Goal: Task Accomplishment & Management: Use online tool/utility

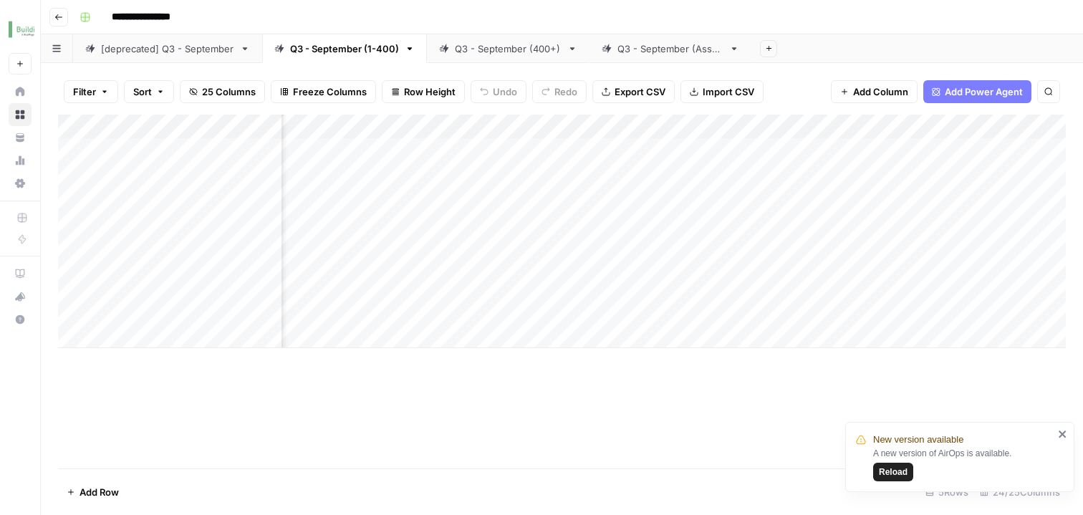
scroll to position [0, 1387]
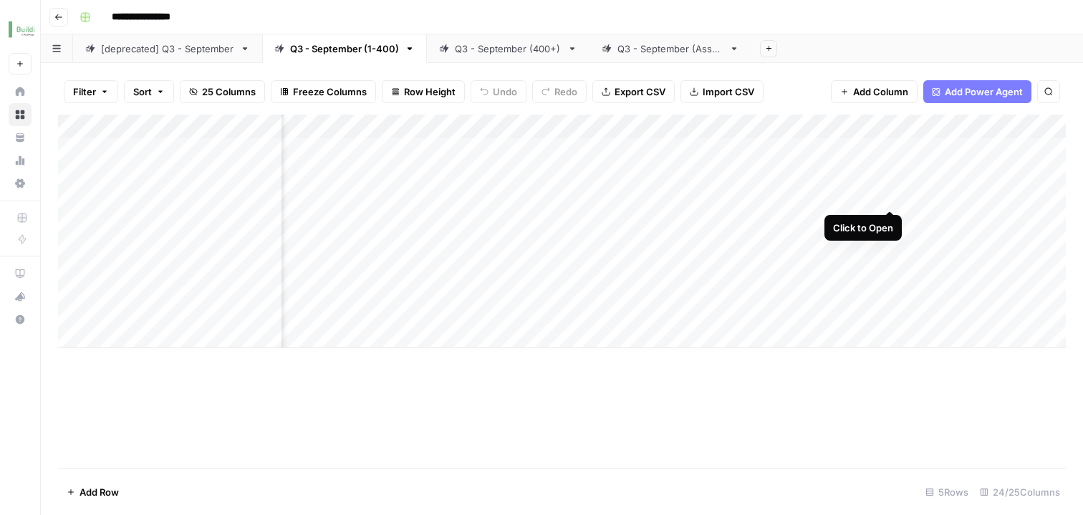
click at [889, 182] on div "Add Column" at bounding box center [562, 232] width 1008 height 234
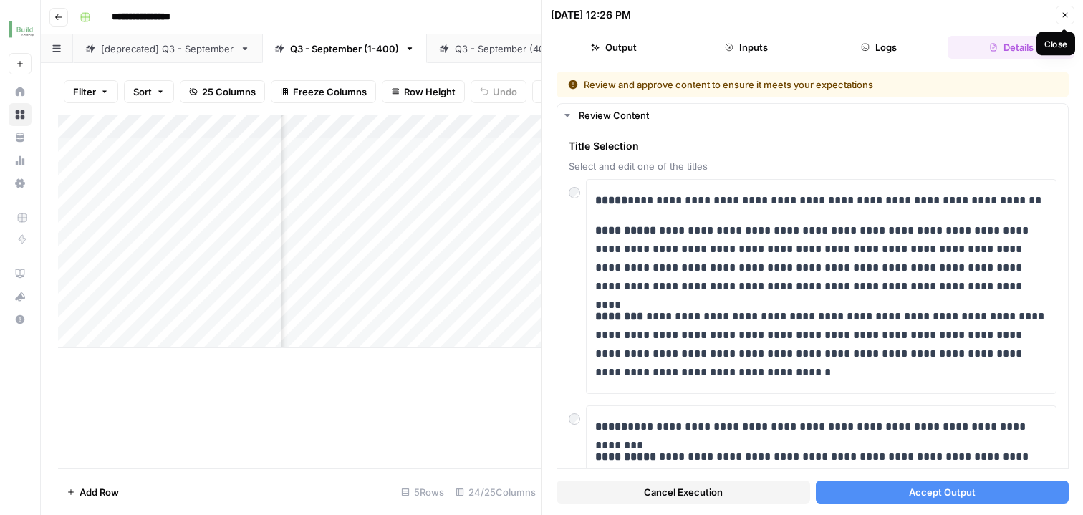
click at [1068, 13] on icon "button" at bounding box center [1065, 15] width 9 height 9
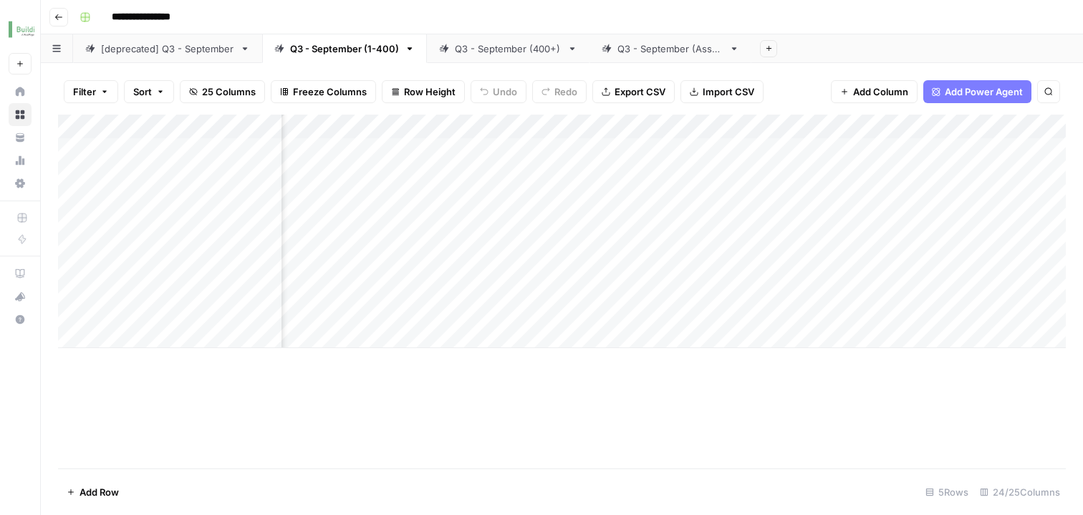
click at [825, 190] on div "Add Column" at bounding box center [562, 232] width 1008 height 234
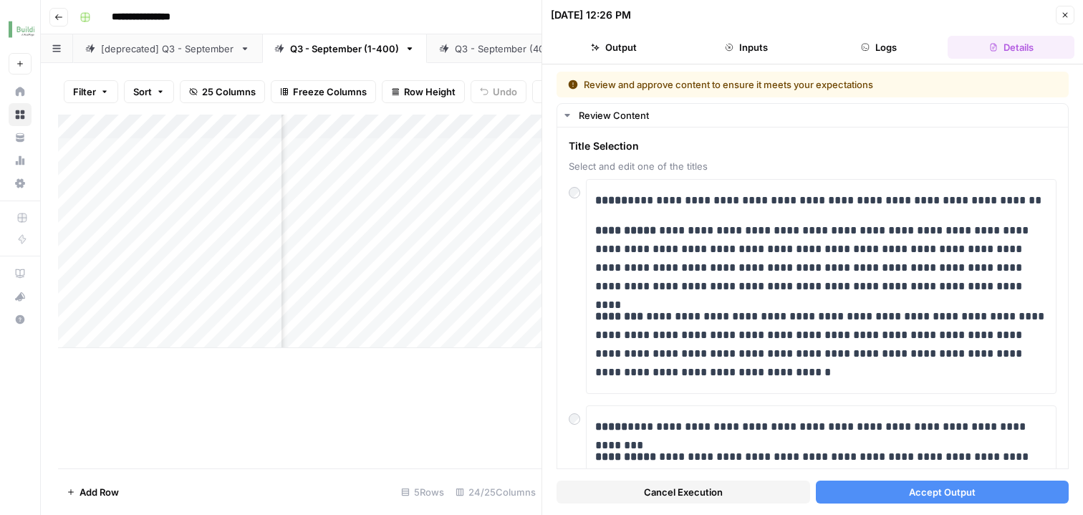
click at [1063, 13] on icon "button" at bounding box center [1065, 15] width 5 height 5
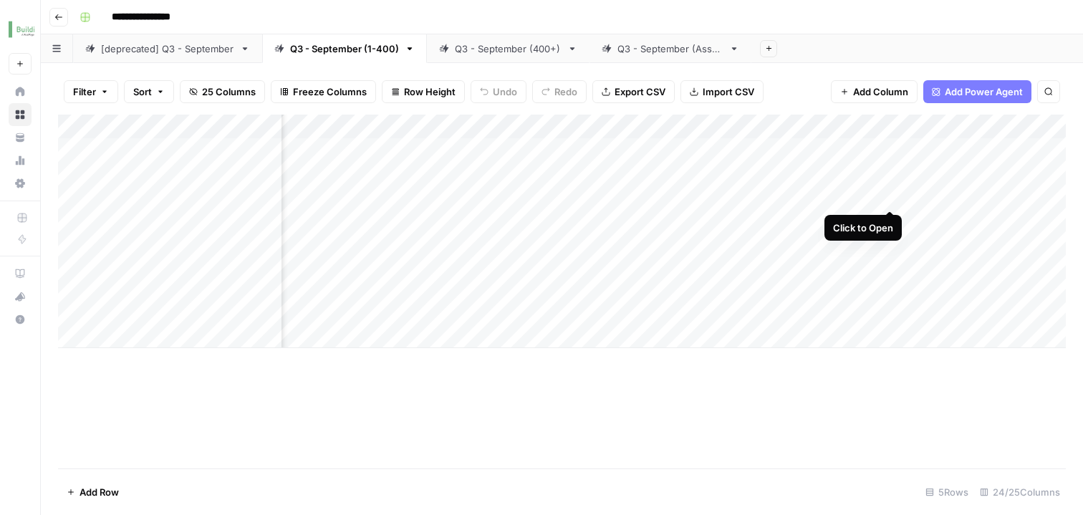
click at [890, 183] on div "Add Column" at bounding box center [562, 232] width 1008 height 234
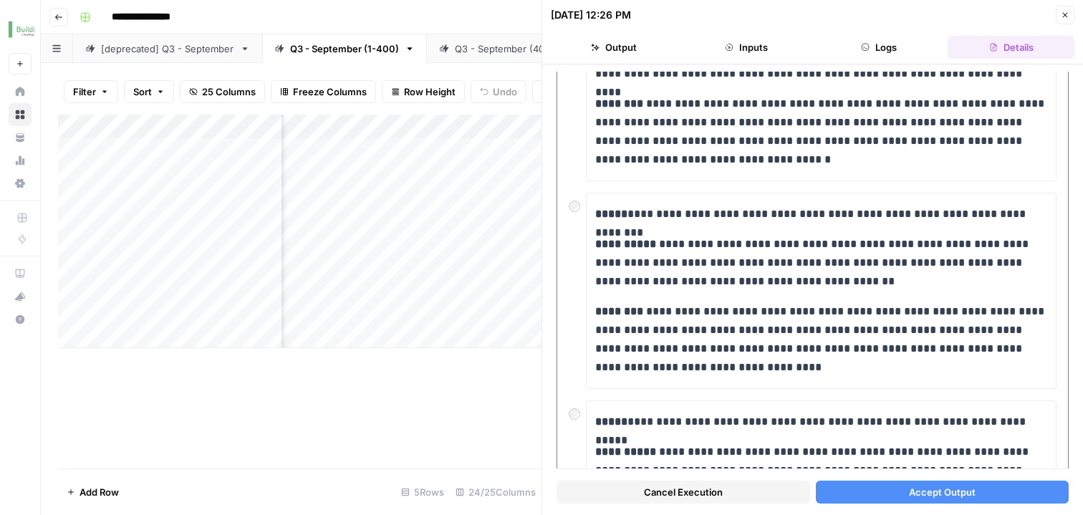
scroll to position [196, 0]
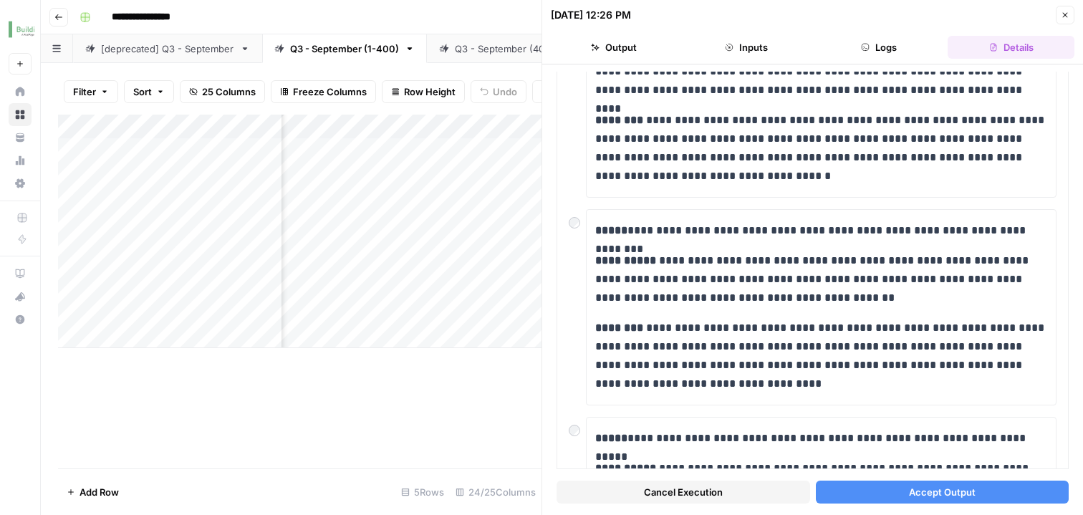
click at [458, 373] on div "Add Column" at bounding box center [300, 292] width 484 height 354
click at [1076, 11] on header "[DATE] 12:26 PM Close Output Inputs Logs Details" at bounding box center [812, 32] width 541 height 64
click at [1068, 13] on icon "button" at bounding box center [1065, 15] width 9 height 9
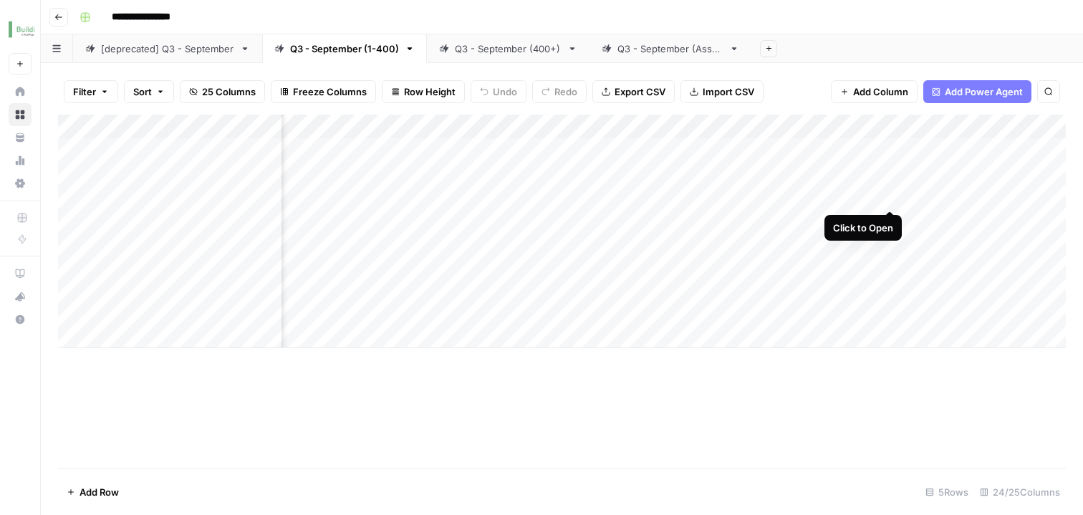
click at [888, 181] on div "Add Column" at bounding box center [562, 232] width 1008 height 234
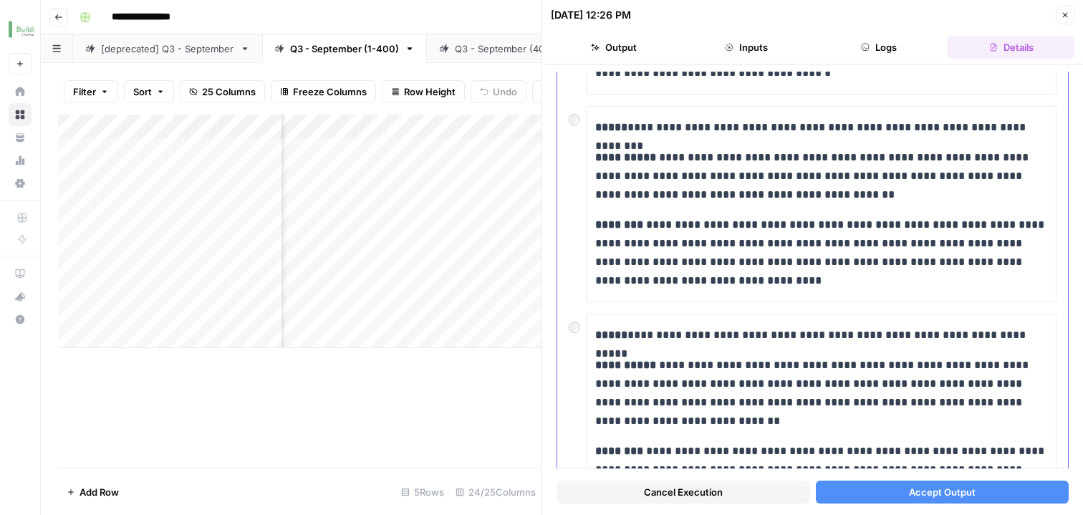
scroll to position [297, 0]
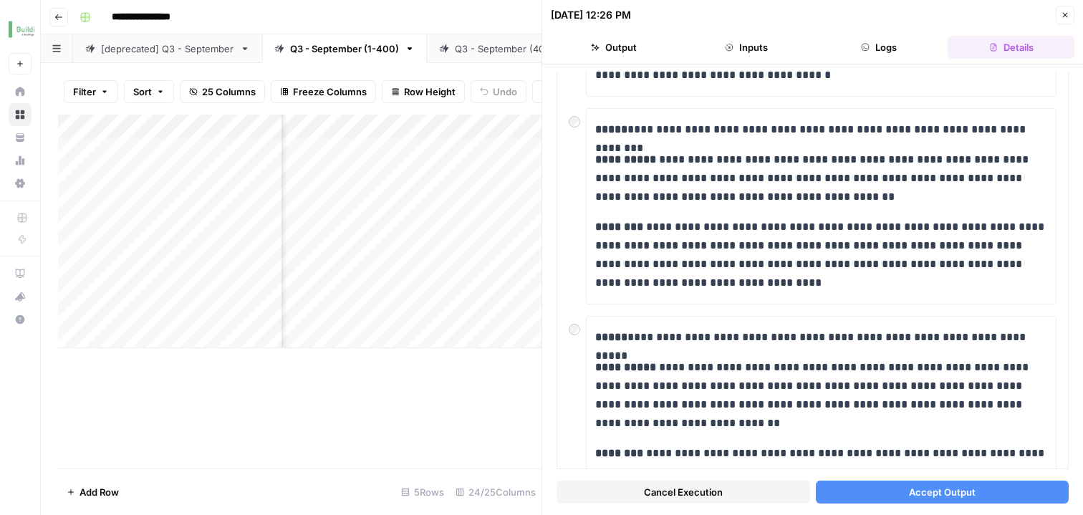
click at [878, 499] on button "Accept Output" at bounding box center [943, 492] width 254 height 23
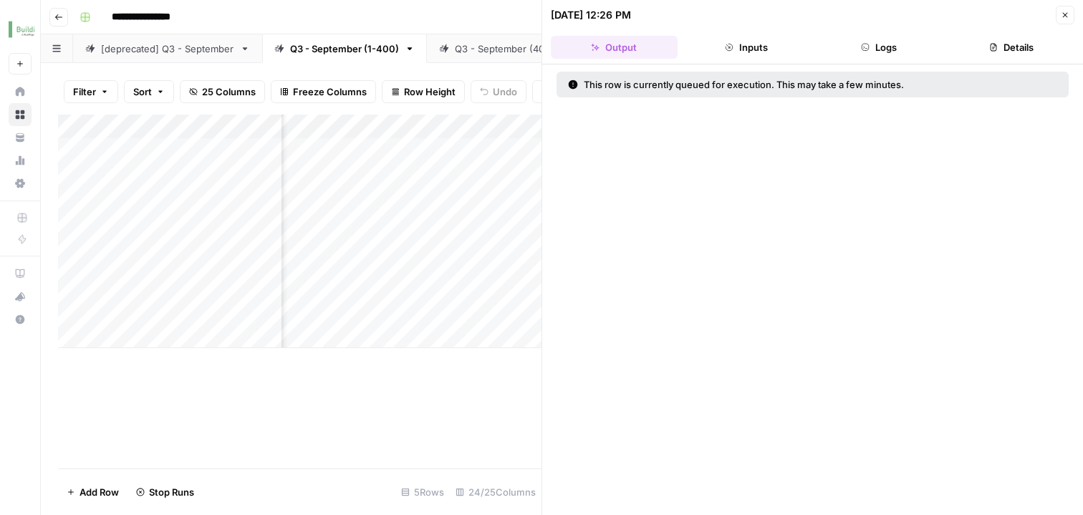
click at [1063, 13] on icon "button" at bounding box center [1065, 15] width 9 height 9
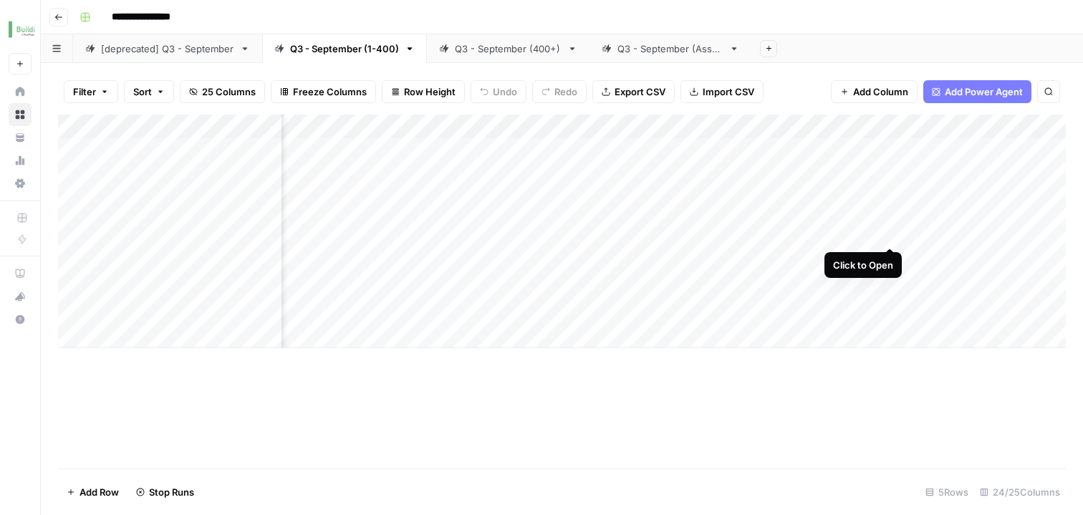
click at [893, 222] on div "Add Column" at bounding box center [562, 232] width 1008 height 234
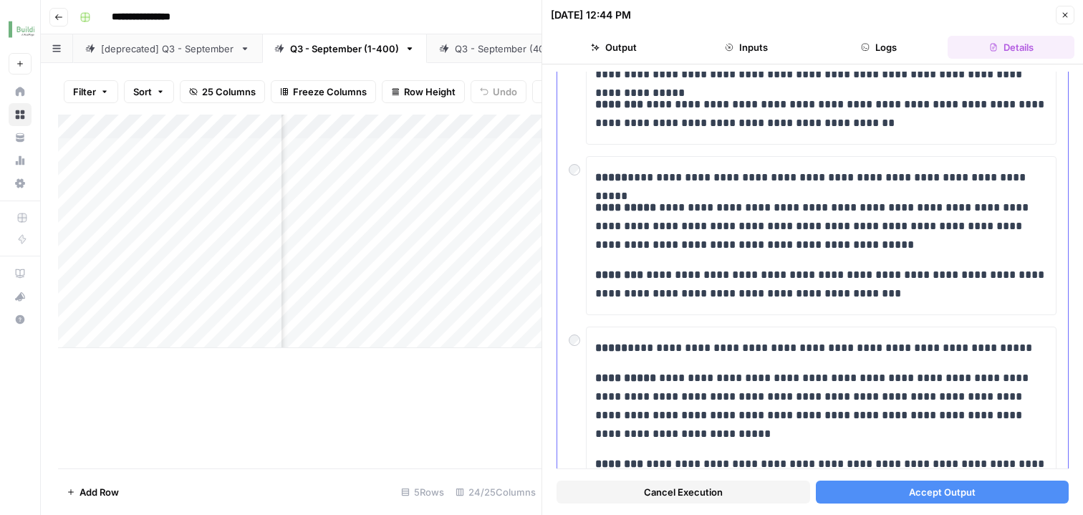
scroll to position [668, 0]
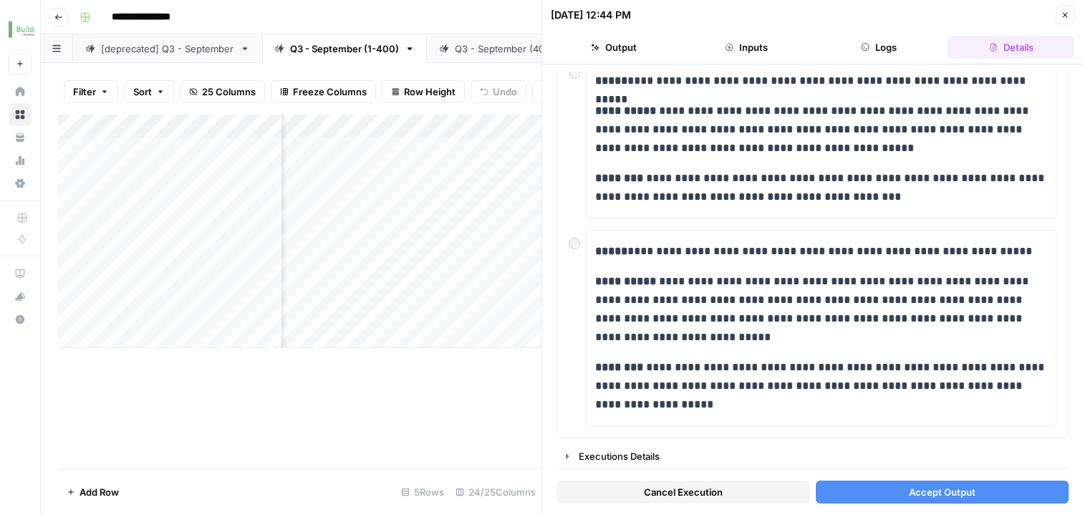
click at [858, 488] on button "Accept Output" at bounding box center [943, 492] width 254 height 23
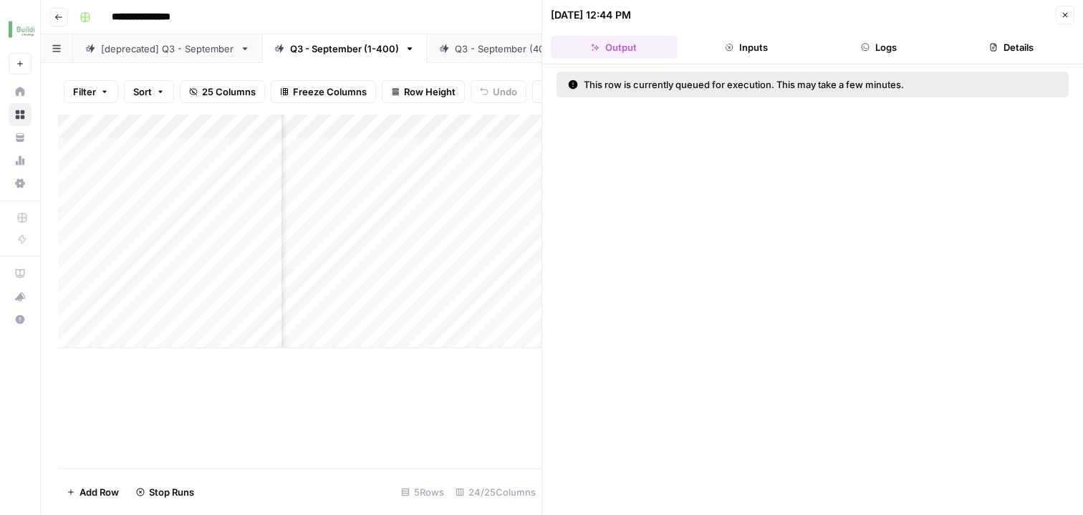
click at [436, 404] on div "Add Column" at bounding box center [300, 292] width 484 height 354
click at [1067, 17] on icon "button" at bounding box center [1065, 15] width 9 height 9
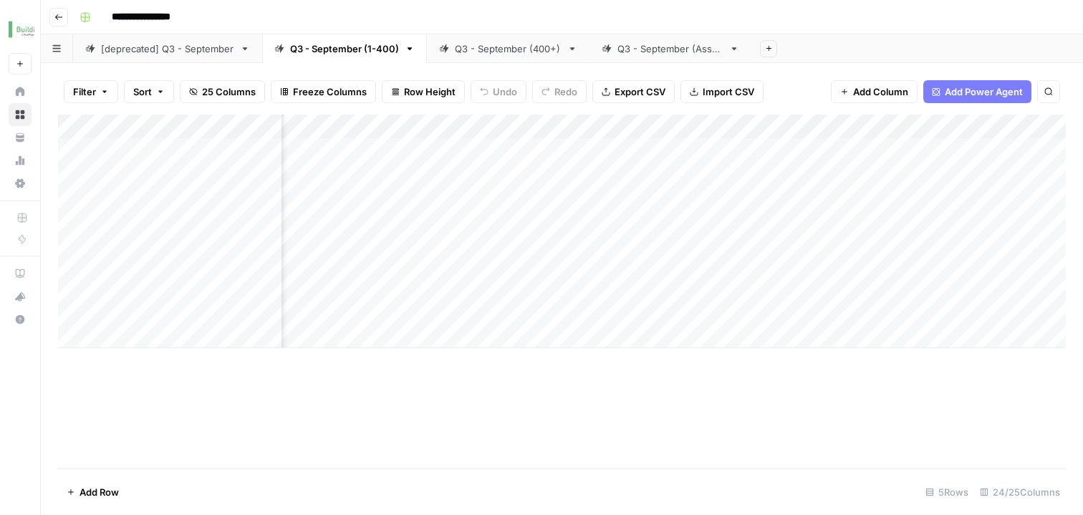
click at [839, 257] on div "Add Column" at bounding box center [562, 232] width 1008 height 234
click at [839, 296] on div "Add Column" at bounding box center [562, 232] width 1008 height 234
click at [888, 256] on div "Add Column" at bounding box center [562, 232] width 1008 height 234
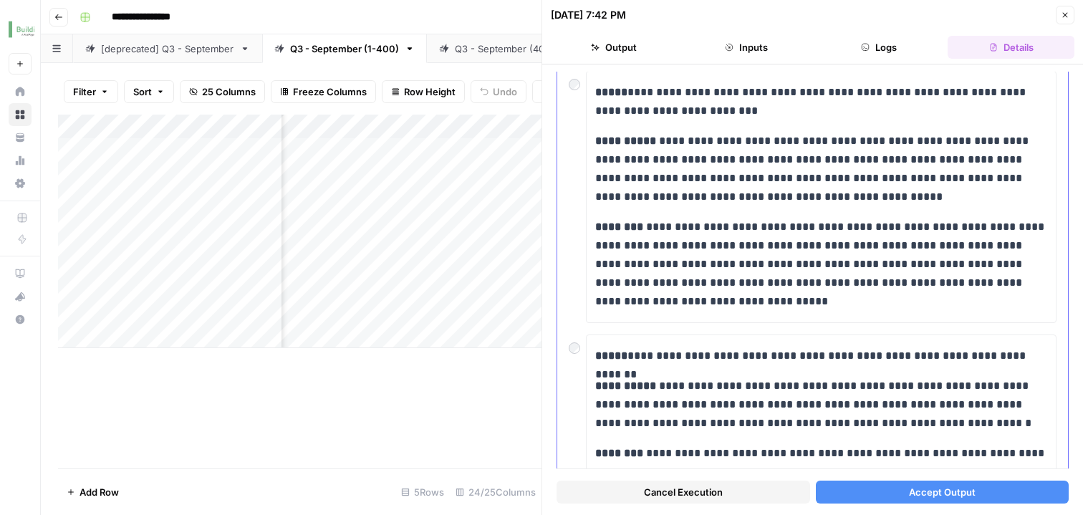
scroll to position [120, 0]
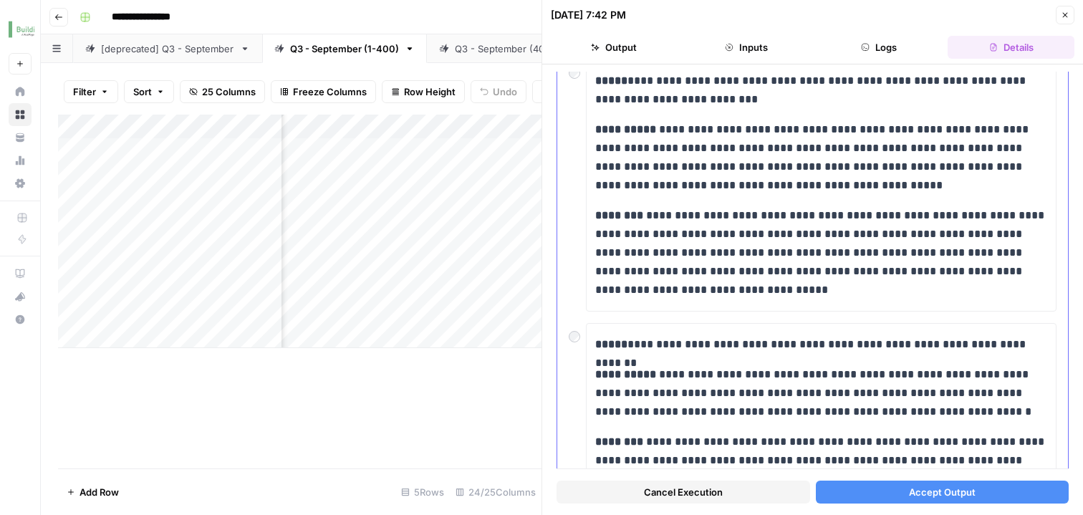
click at [578, 341] on div at bounding box center [577, 333] width 17 height 20
click at [845, 491] on button "Accept Output" at bounding box center [943, 492] width 254 height 23
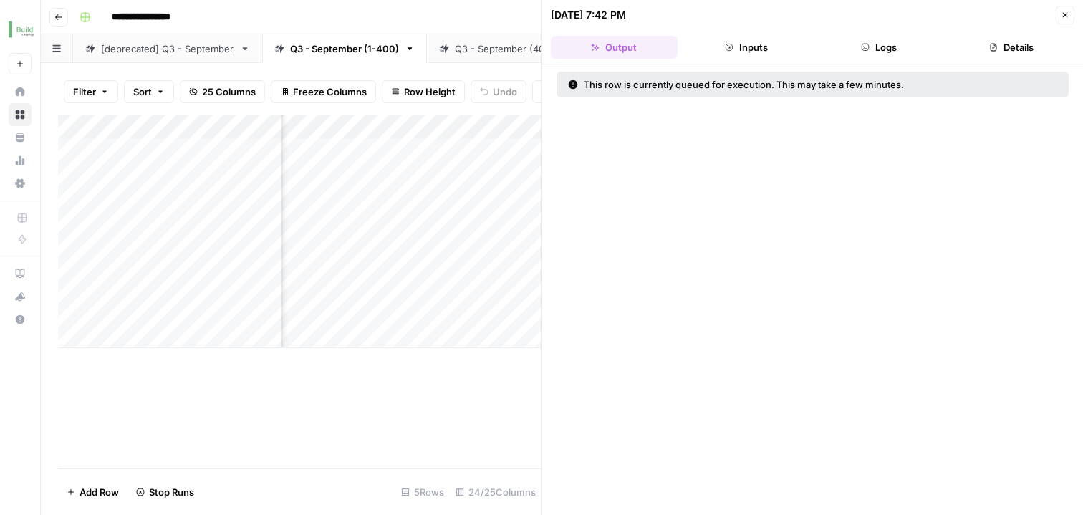
click at [467, 395] on div "Add Column" at bounding box center [300, 292] width 484 height 354
click at [1065, 19] on button "Close" at bounding box center [1065, 15] width 19 height 19
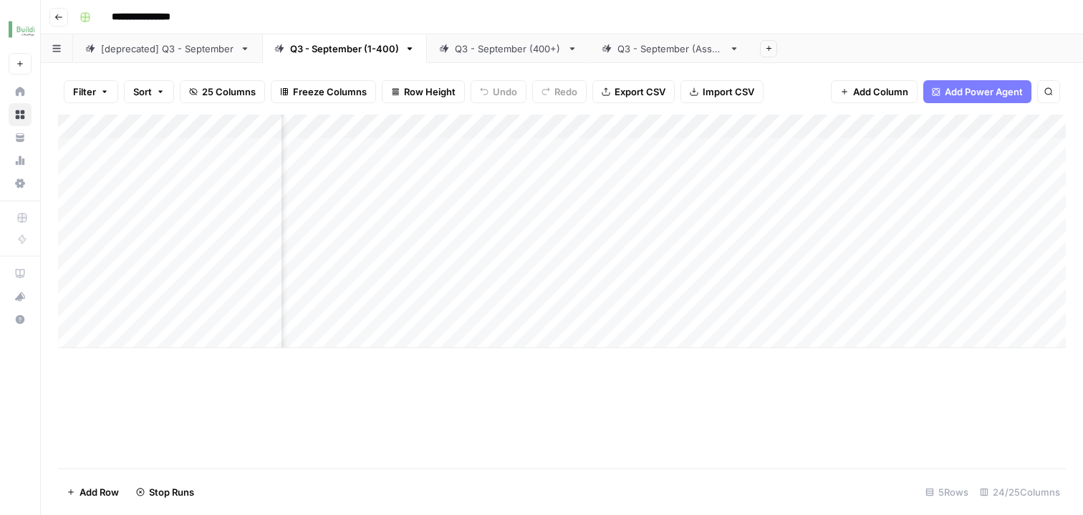
click at [888, 291] on div "Add Column" at bounding box center [562, 232] width 1008 height 234
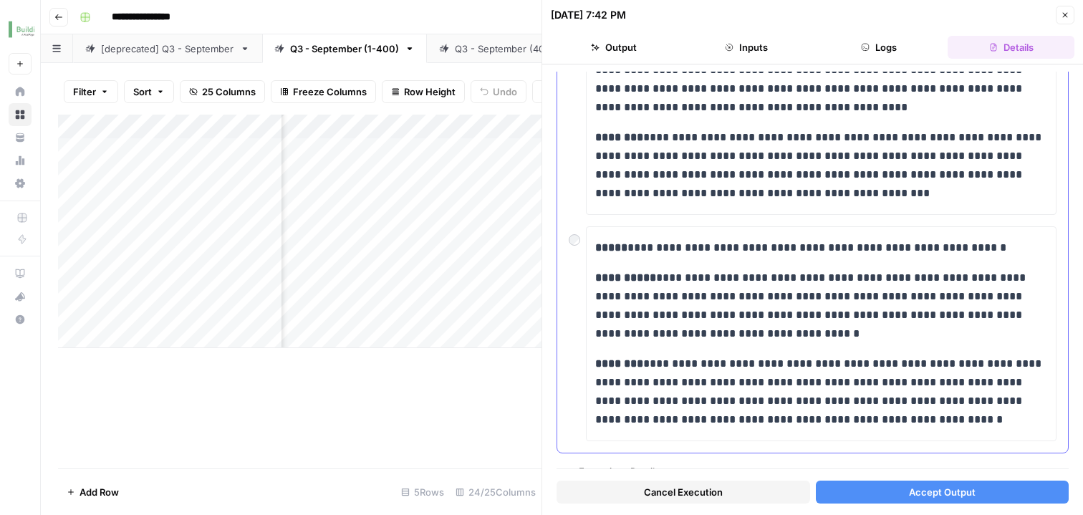
scroll to position [892, 0]
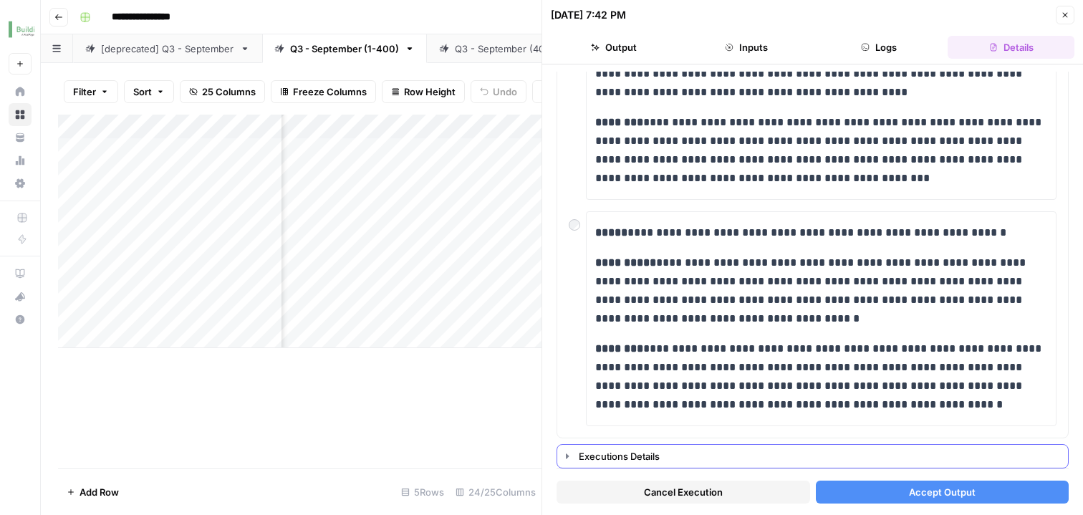
click at [570, 456] on icon "button" at bounding box center [567, 456] width 11 height 11
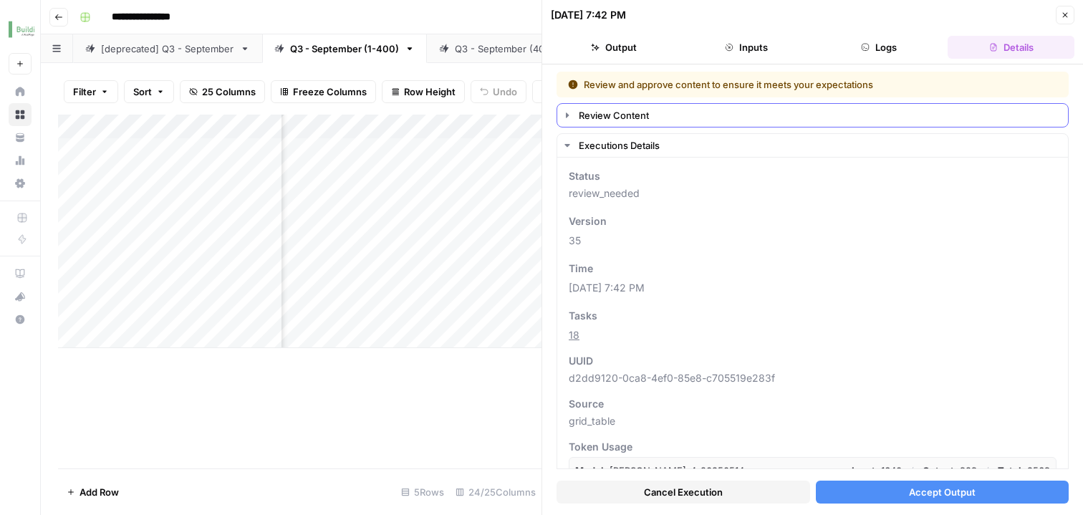
click at [567, 110] on icon "button" at bounding box center [567, 115] width 11 height 11
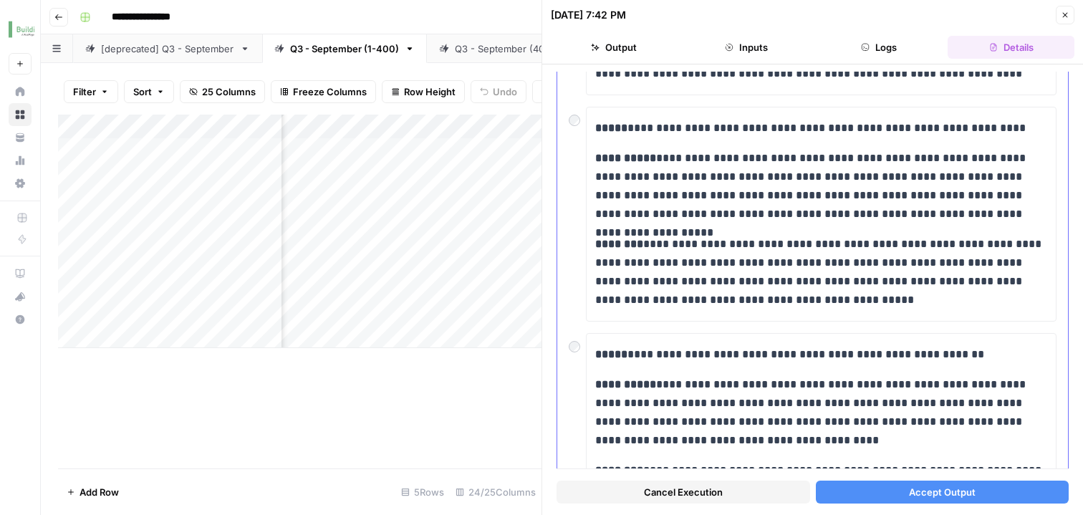
scroll to position [892, 0]
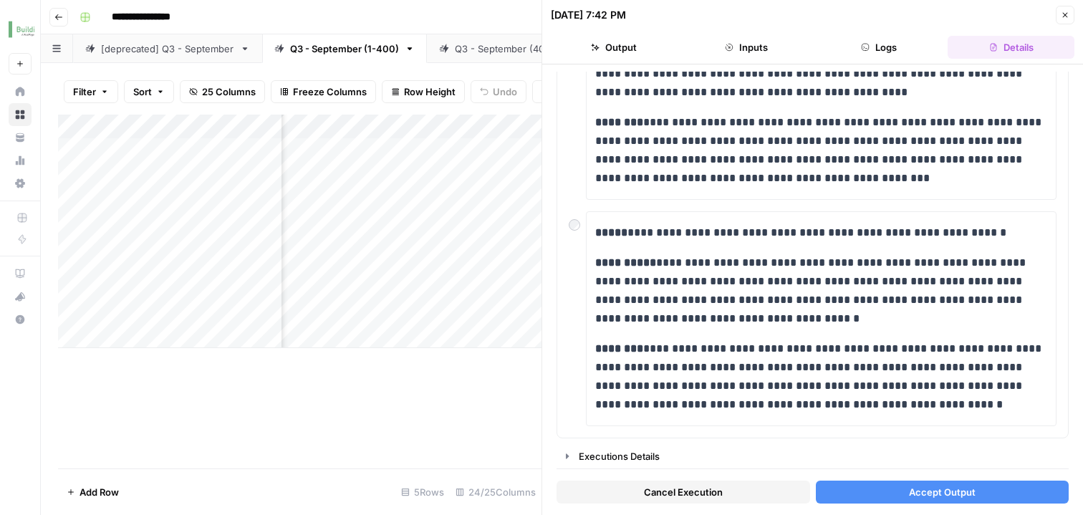
click at [839, 488] on button "Accept Output" at bounding box center [943, 492] width 254 height 23
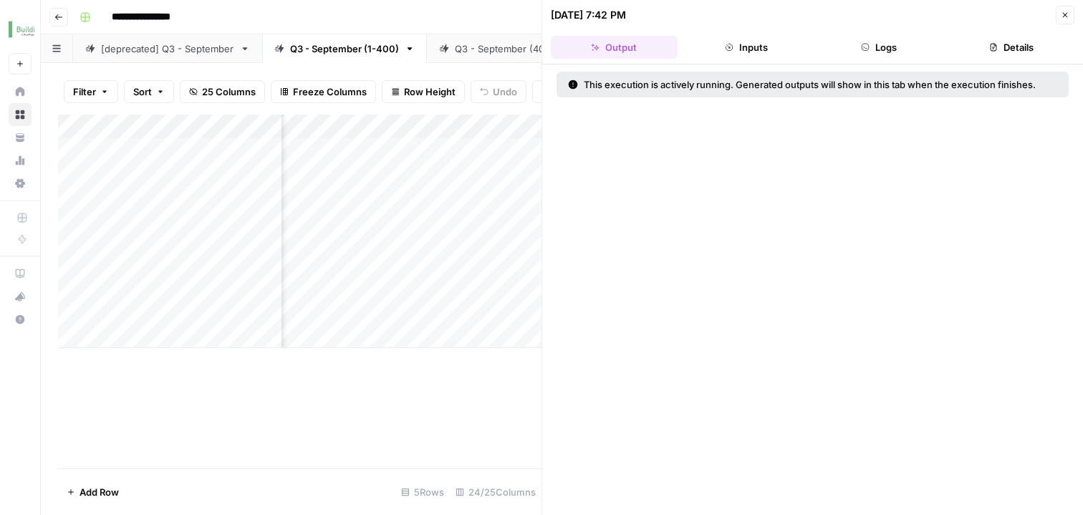
click at [1068, 14] on icon "button" at bounding box center [1065, 15] width 9 height 9
